Goal: Find specific page/section: Find specific page/section

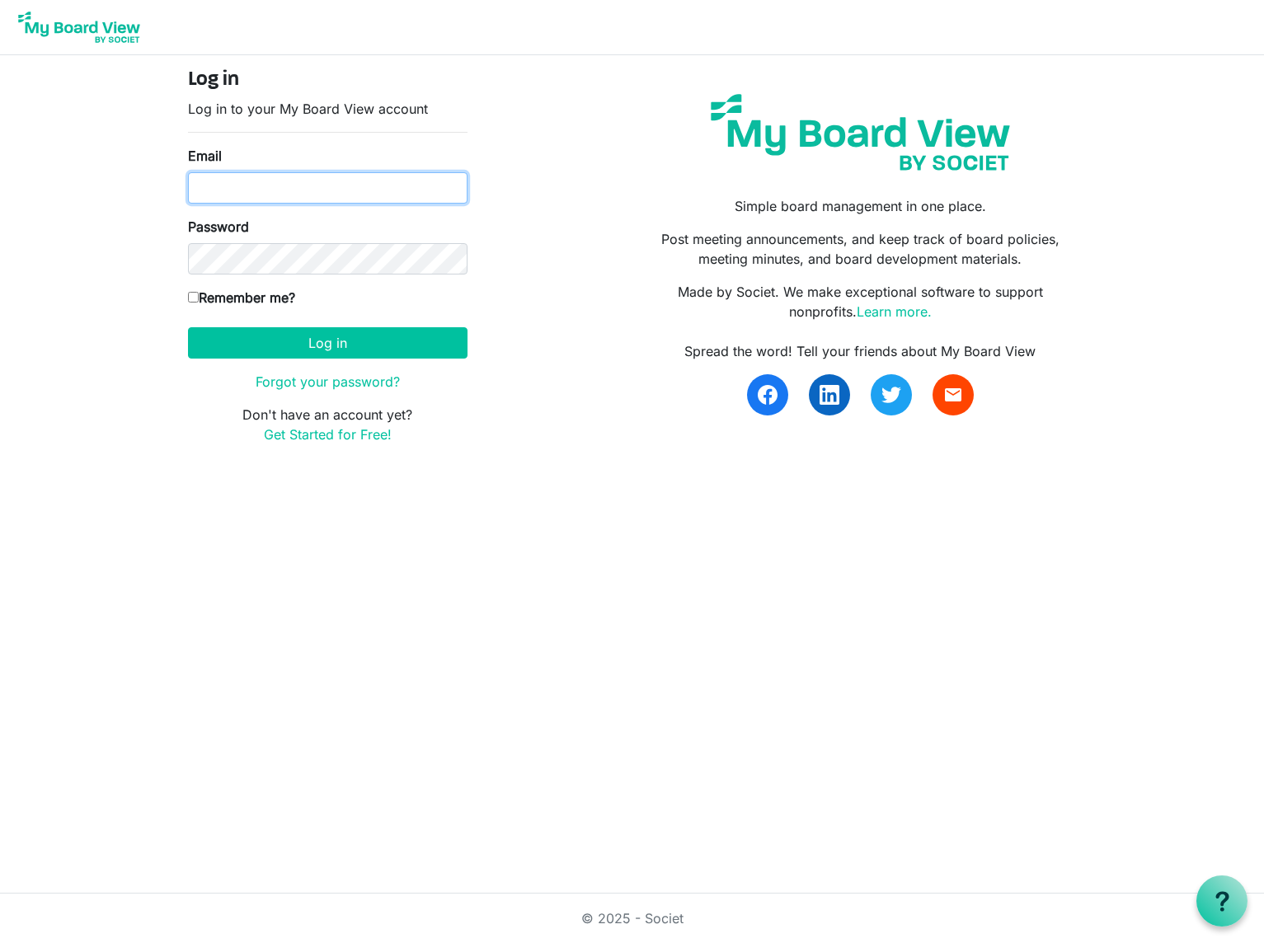
click at [329, 184] on input "Email" at bounding box center [327, 187] width 279 height 31
type input "will@koffel.org"
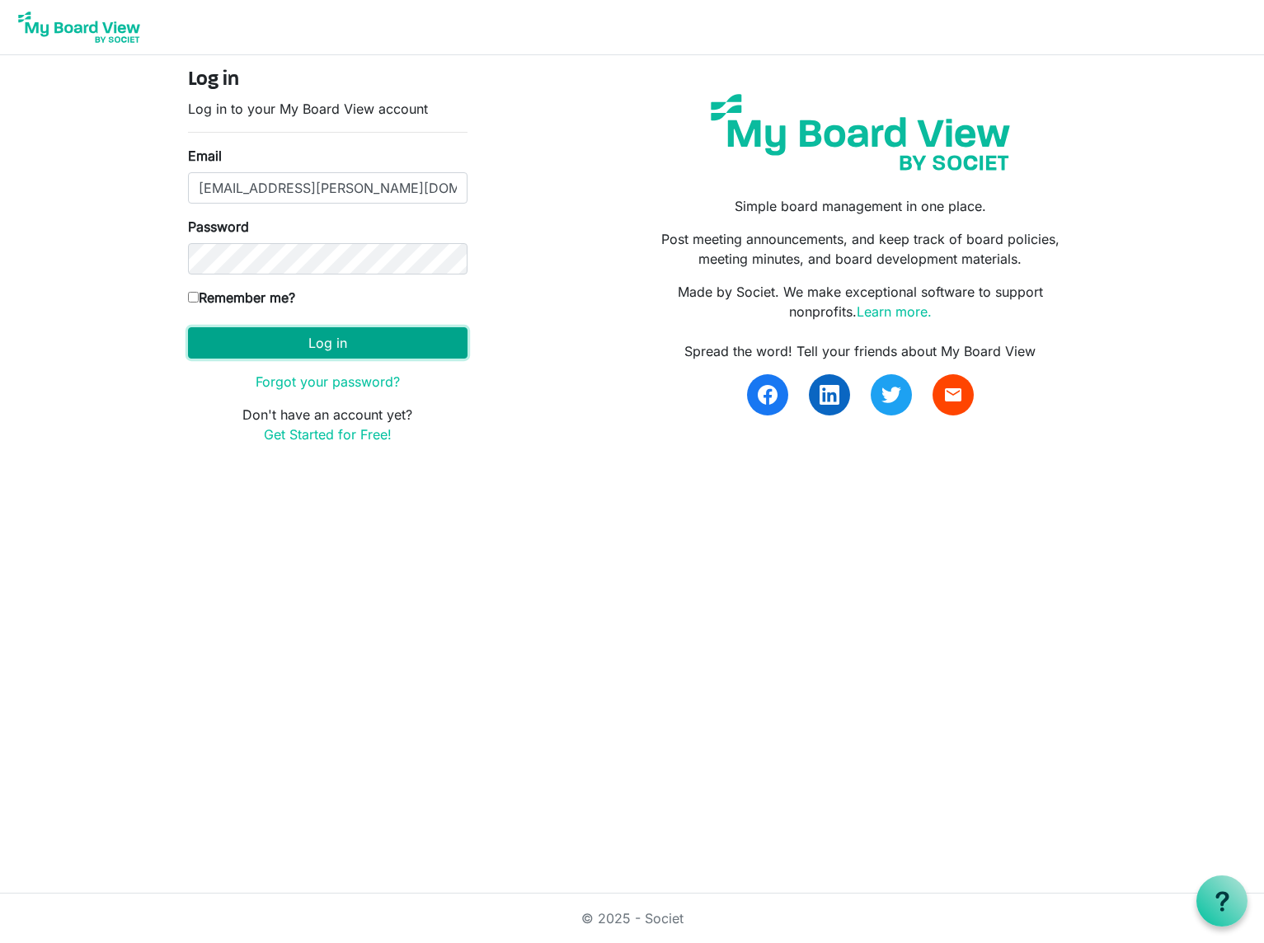
click at [238, 347] on button "Log in" at bounding box center [327, 342] width 279 height 31
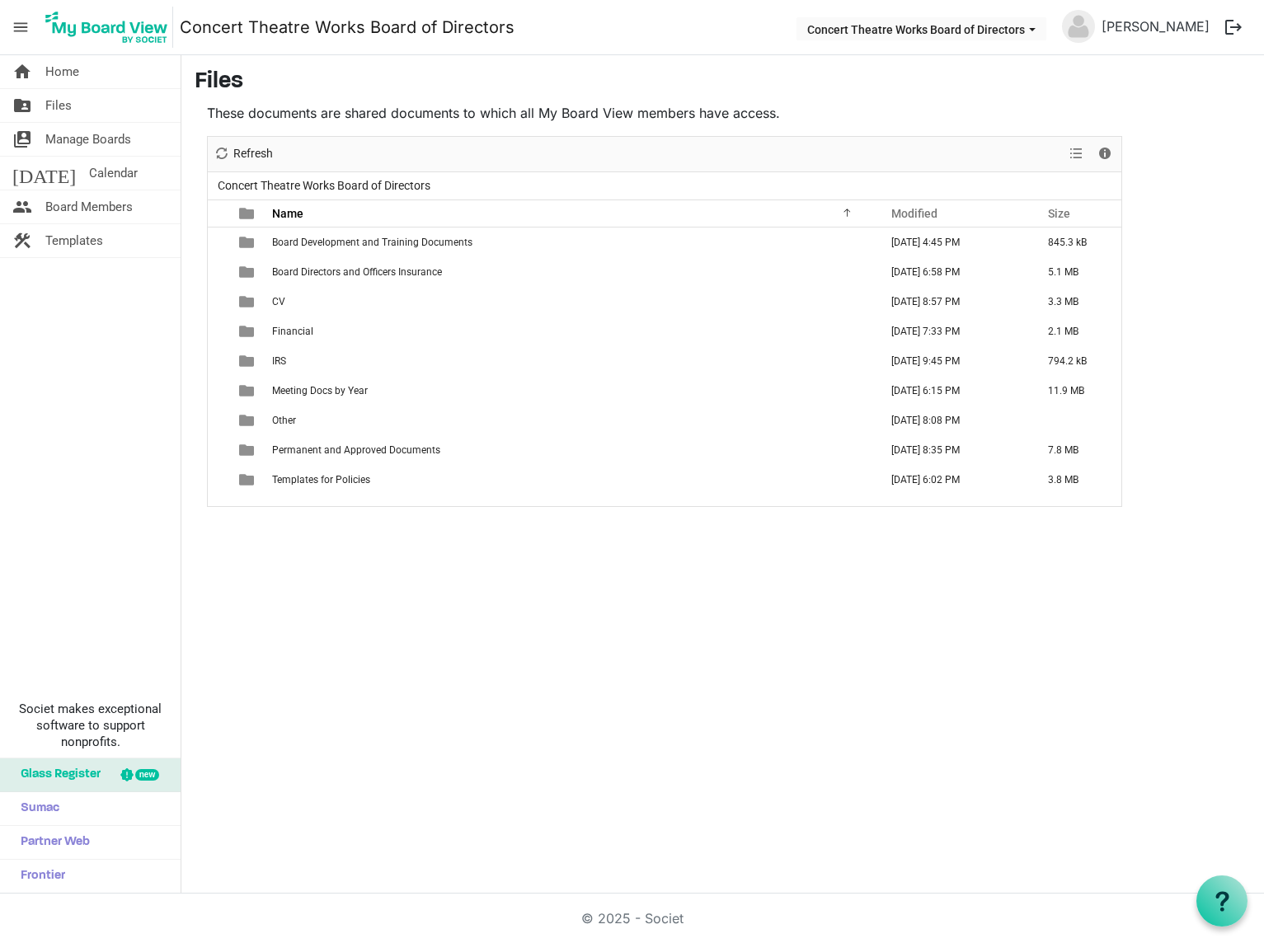
click at [713, 575] on div "home Home folder_shared Files switch_account Manage Boards [DATE] Calendar peop…" at bounding box center [632, 474] width 1264 height 838
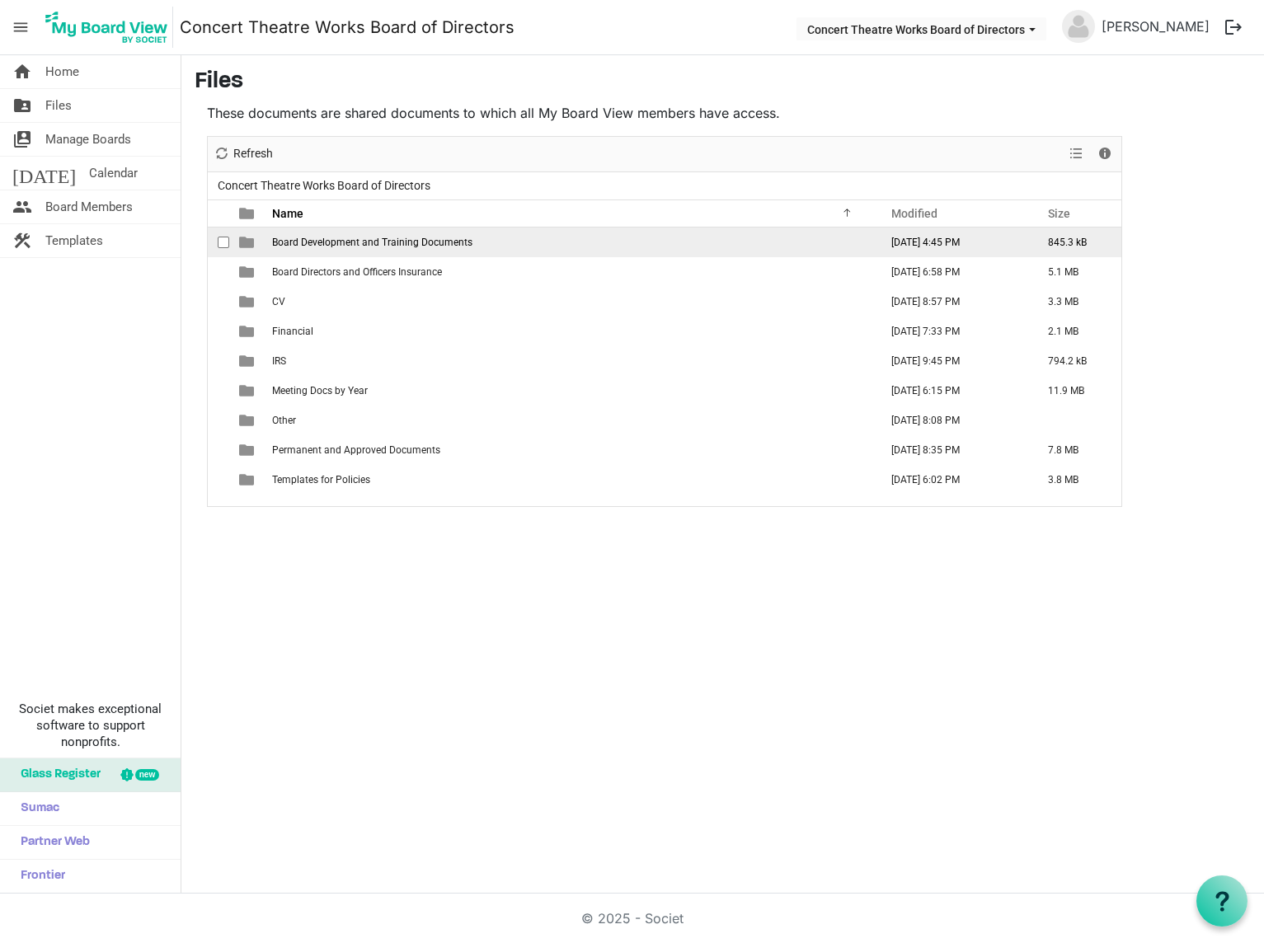
click at [321, 242] on span "Board Development and Training Documents" at bounding box center [372, 243] width 200 height 12
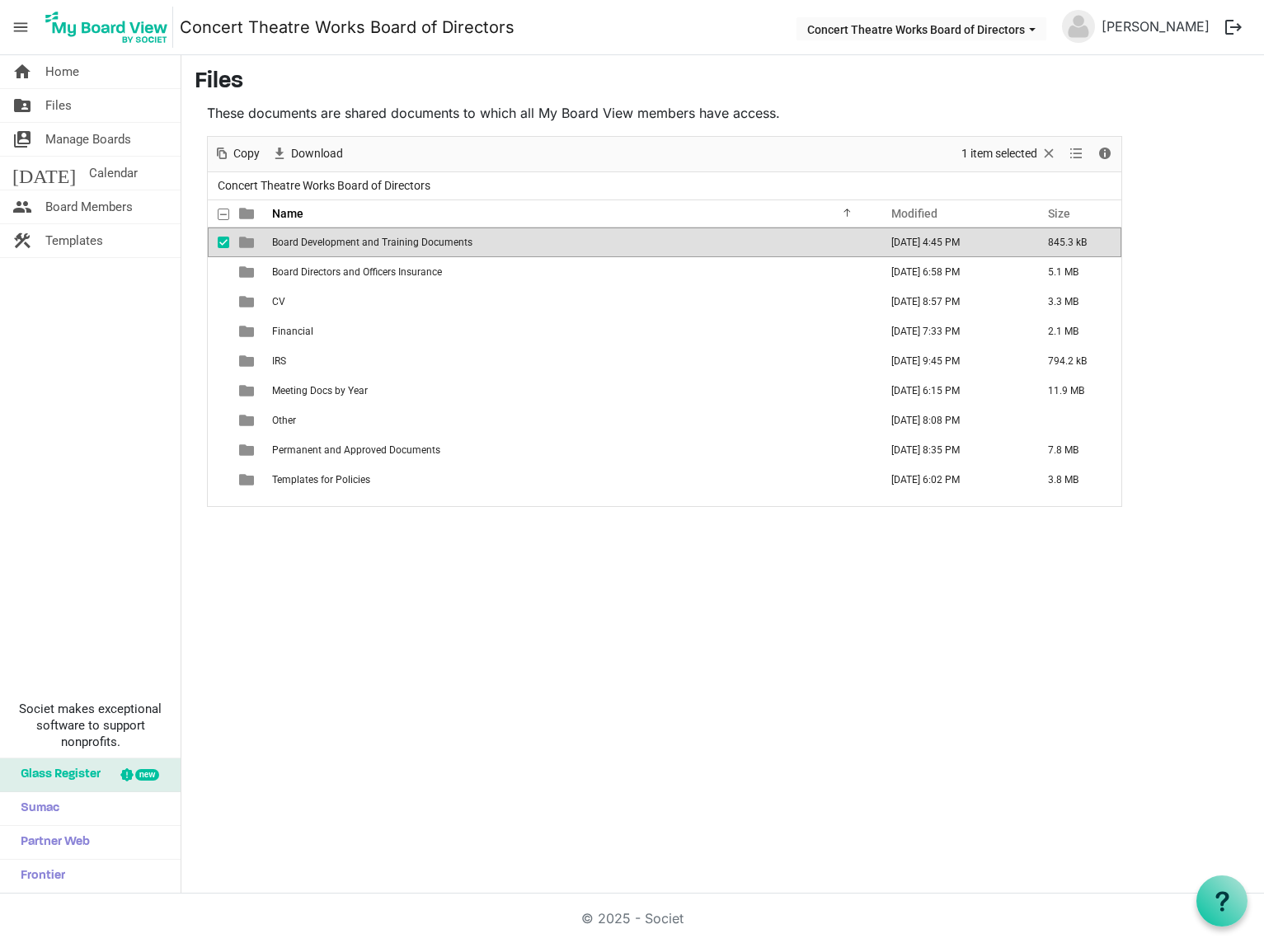
click at [300, 245] on span "Board Development and Training Documents" at bounding box center [372, 243] width 200 height 12
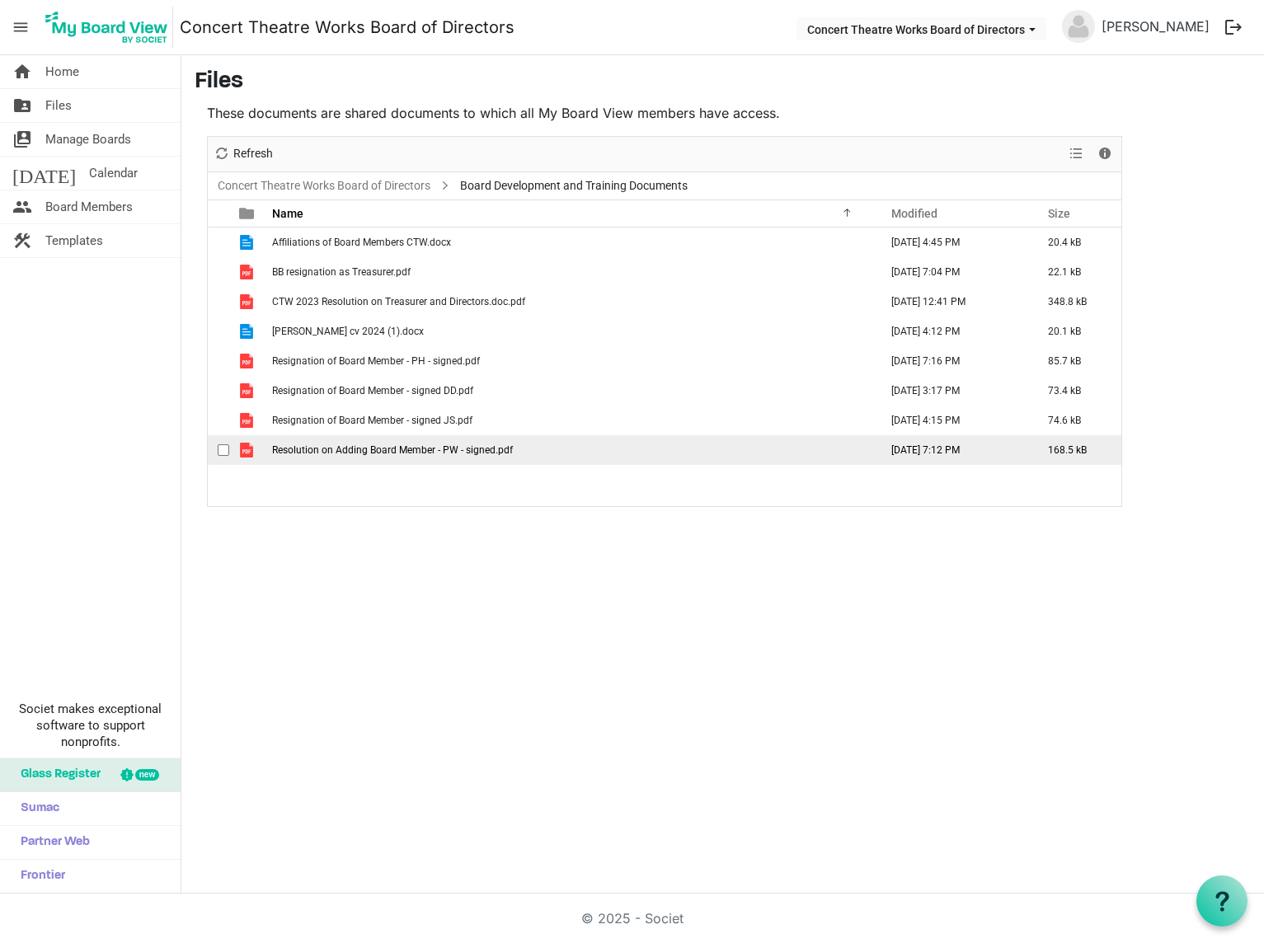
click at [313, 440] on td "Resolution on Adding Board Member - PW - signed.pdf" at bounding box center [570, 450] width 607 height 30
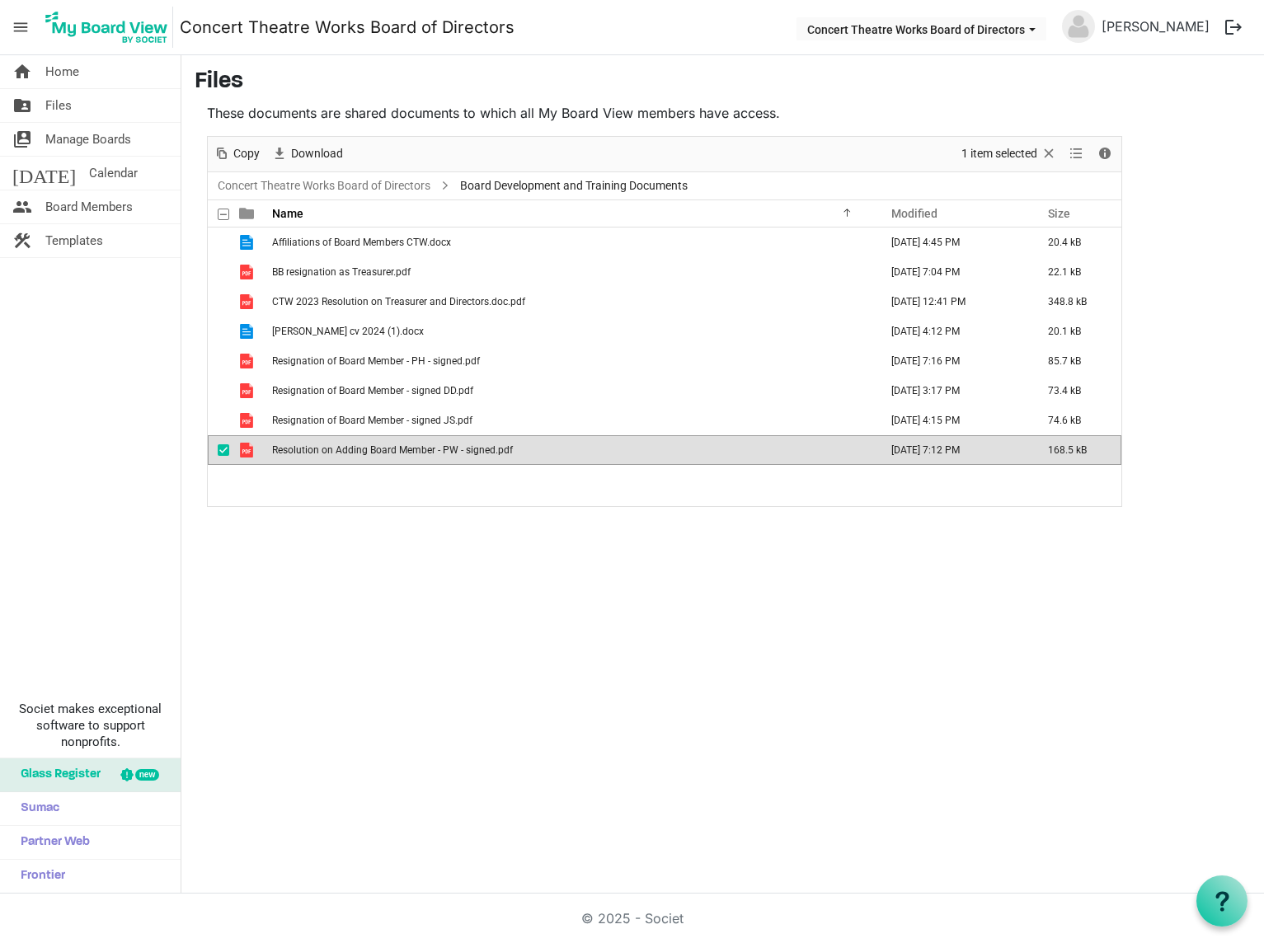
click at [313, 440] on td "Resolution on Adding Board Member - PW - signed.pdf" at bounding box center [570, 450] width 607 height 30
click at [395, 586] on div "home Home folder_shared Files switch_account Manage Boards [DATE] Calendar peop…" at bounding box center [632, 474] width 1264 height 838
click at [222, 449] on span "checkbox" at bounding box center [224, 450] width 12 height 12
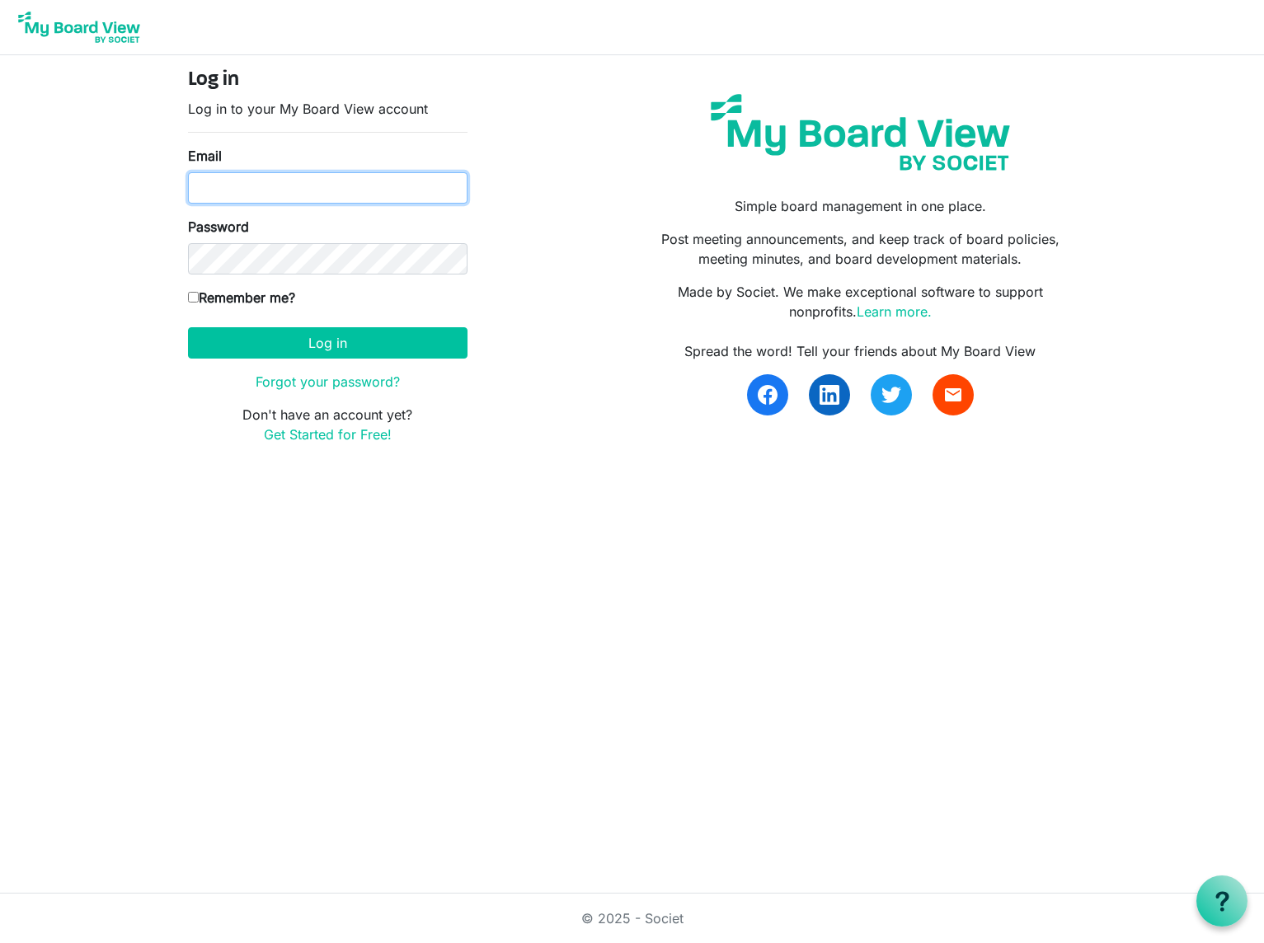
click at [270, 186] on input "Email" at bounding box center [327, 187] width 279 height 31
type input "will@koffel.org"
